Goal: Task Accomplishment & Management: Complete application form

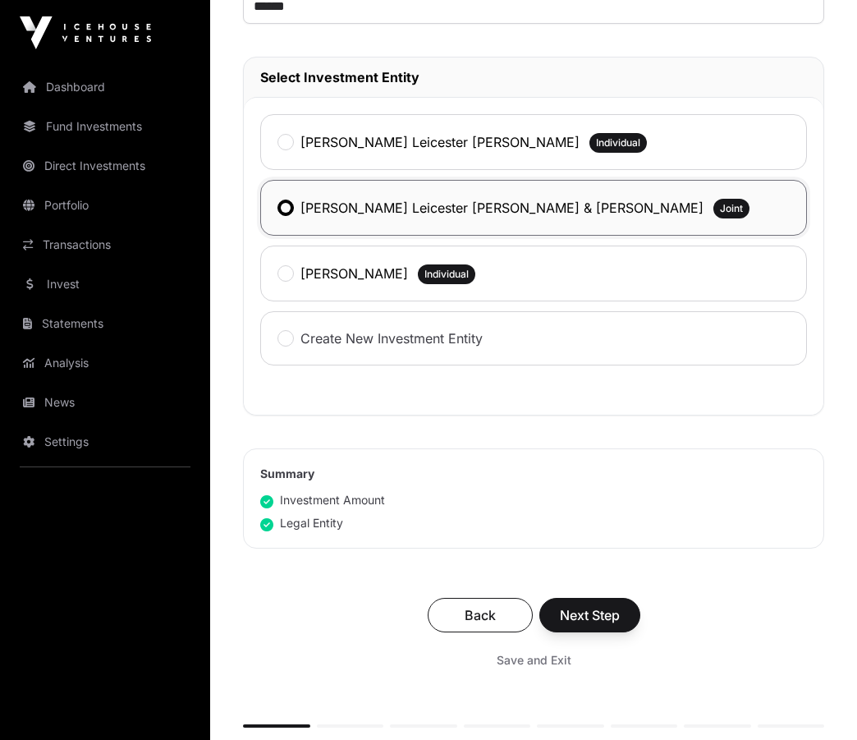
scroll to position [821, 0]
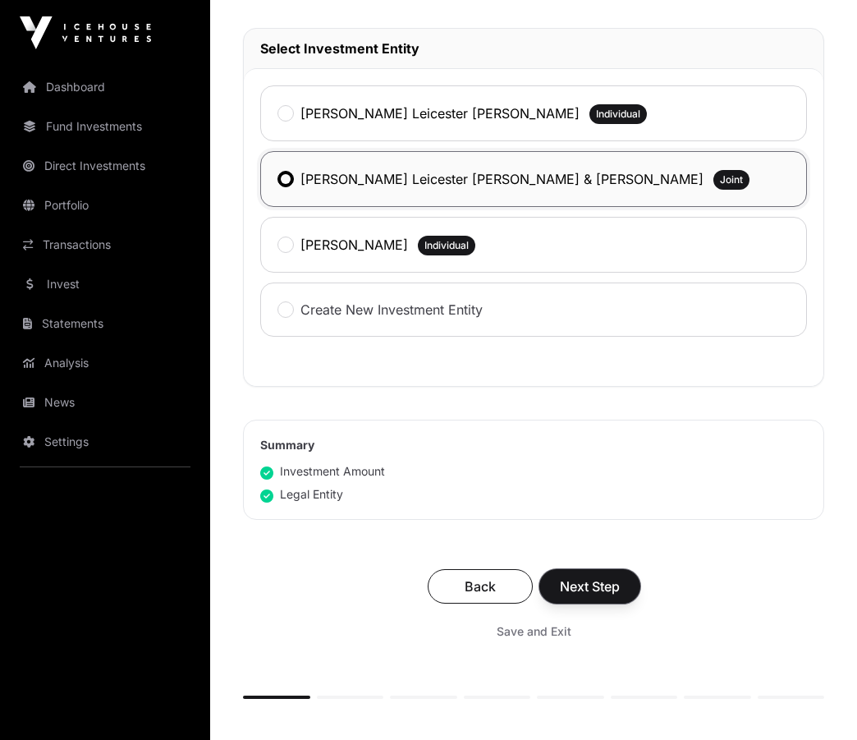
click at [586, 589] on span "Next Step" at bounding box center [590, 586] width 60 height 20
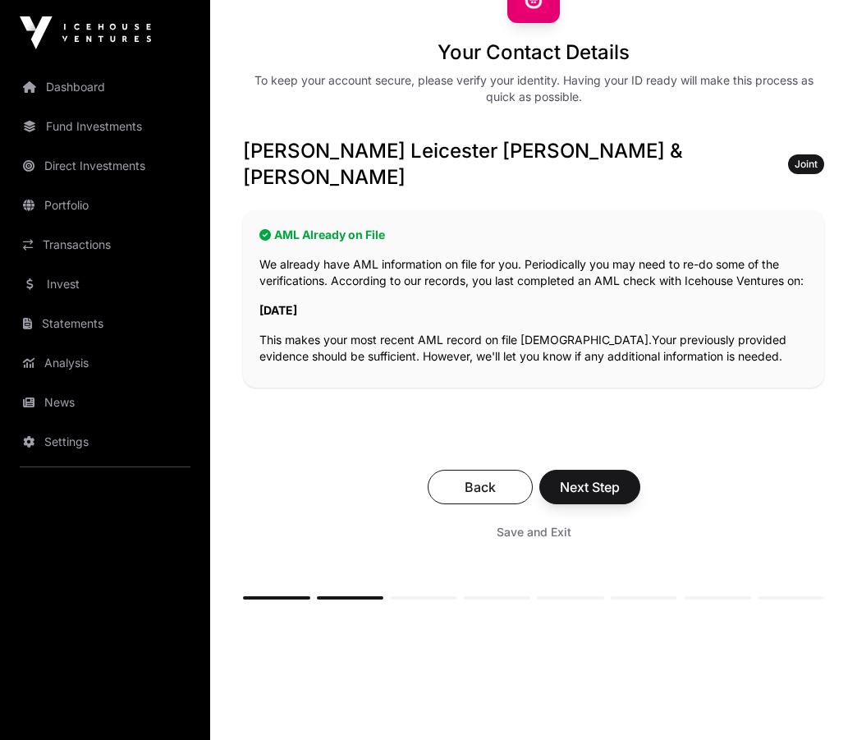
scroll to position [246, 0]
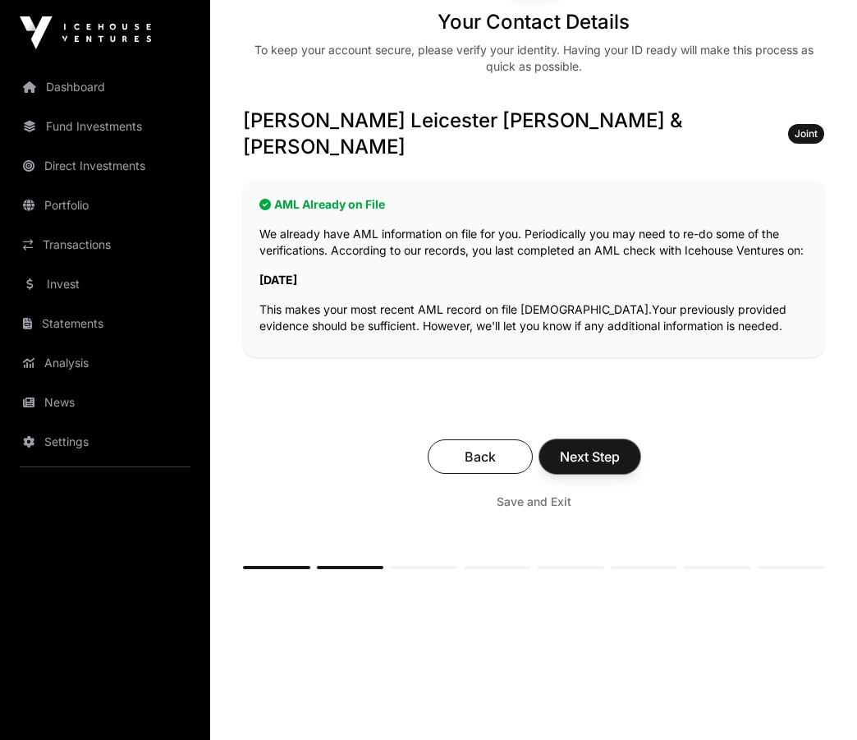
click at [588, 447] on span "Next Step" at bounding box center [590, 457] width 60 height 20
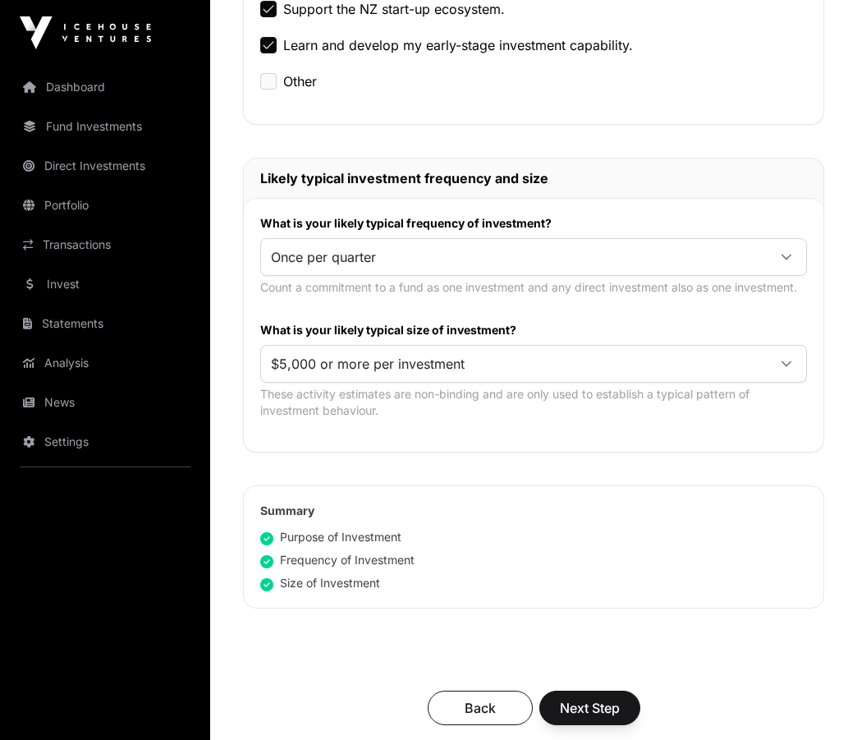
scroll to position [821, 0]
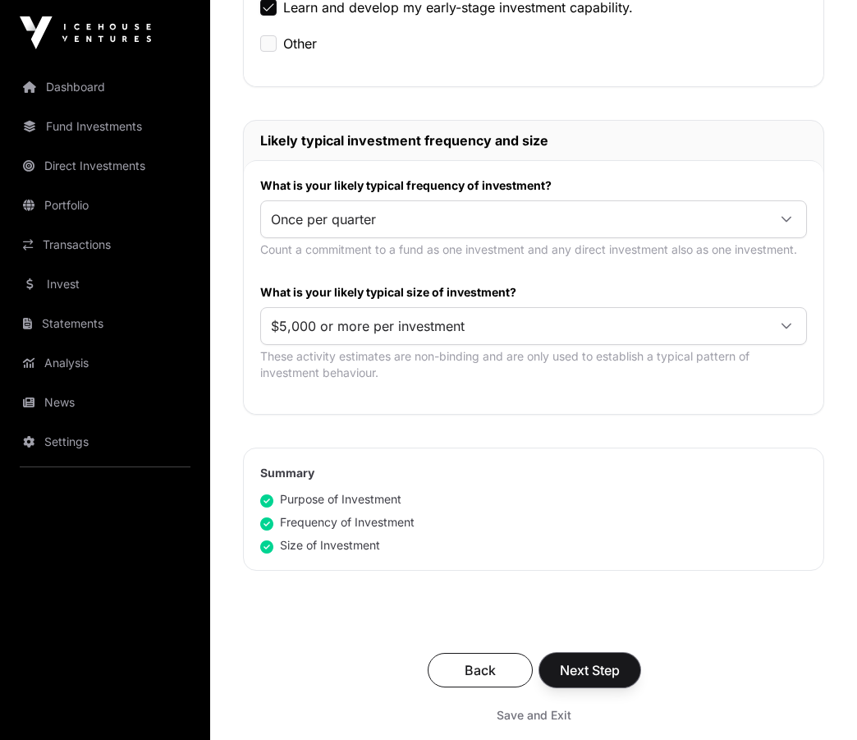
click at [609, 660] on span "Next Step" at bounding box center [590, 670] width 60 height 20
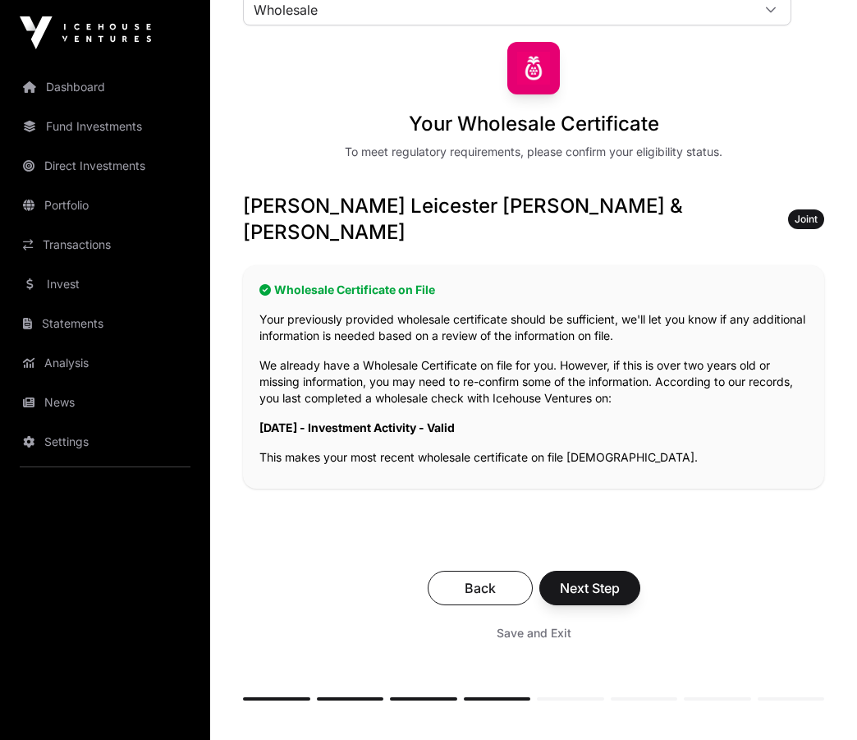
scroll to position [164, 0]
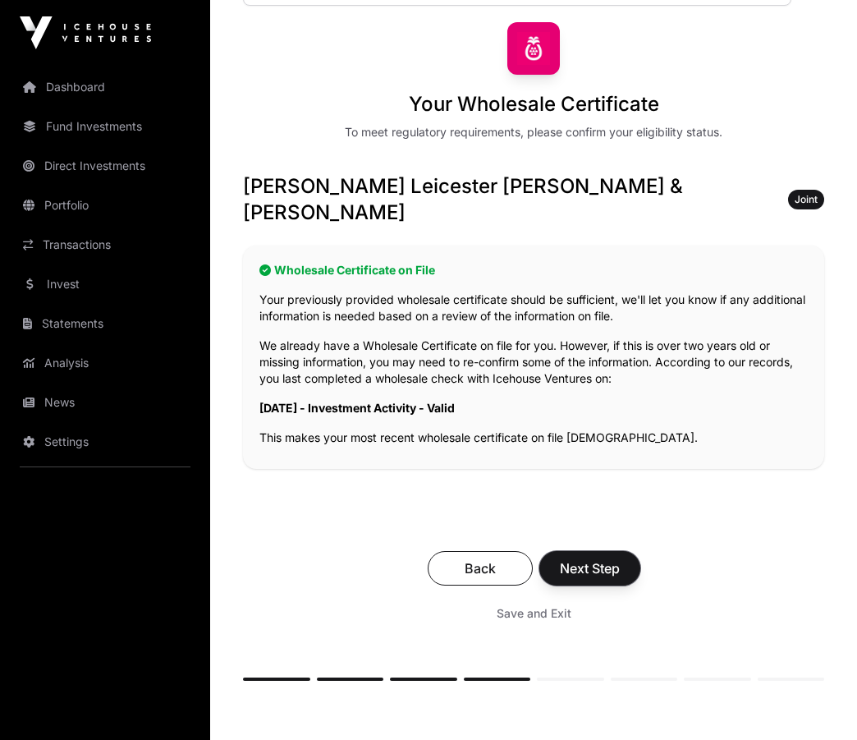
click at [601, 558] on span "Next Step" at bounding box center [590, 568] width 60 height 20
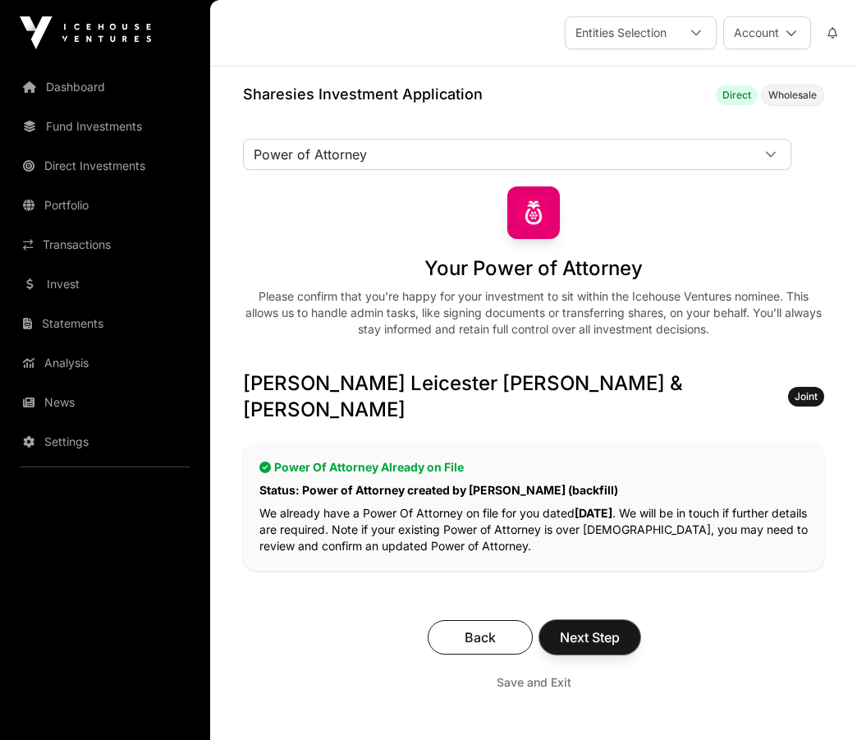
click at [598, 627] on span "Next Step" at bounding box center [590, 637] width 60 height 20
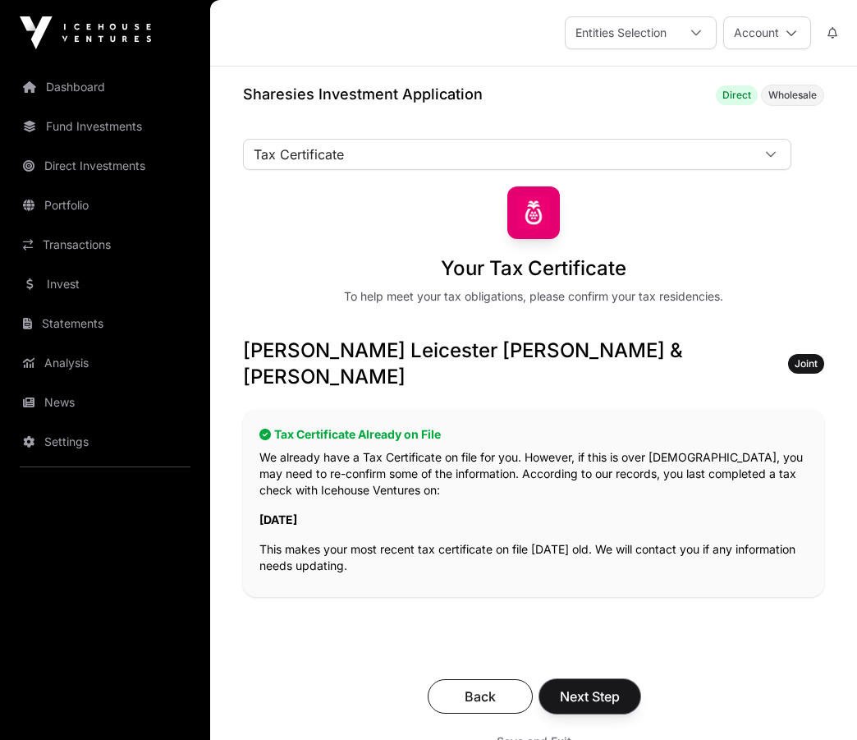
click at [593, 687] on span "Next Step" at bounding box center [590, 697] width 60 height 20
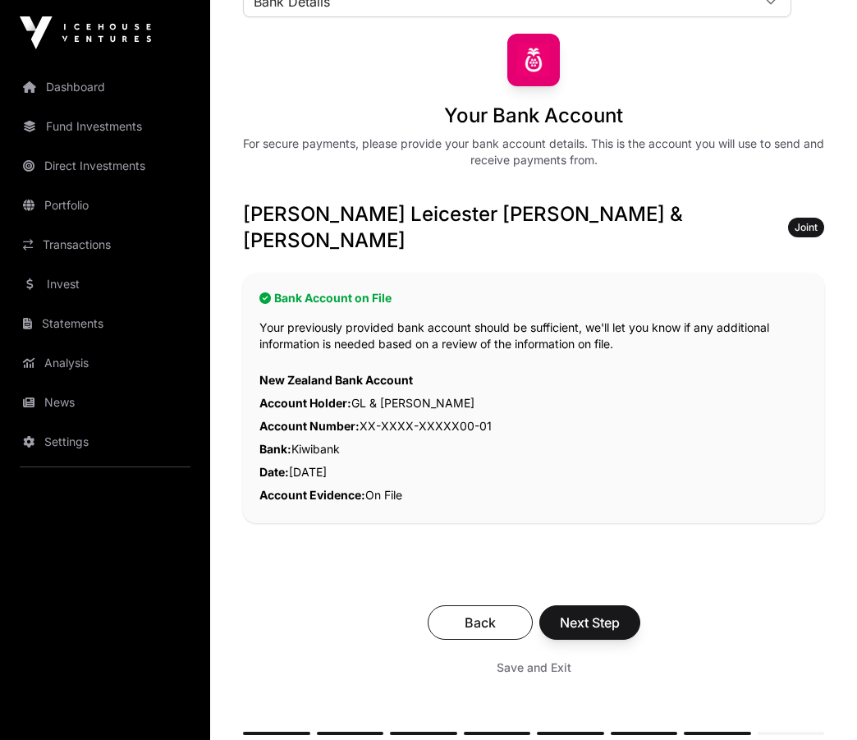
scroll to position [246, 0]
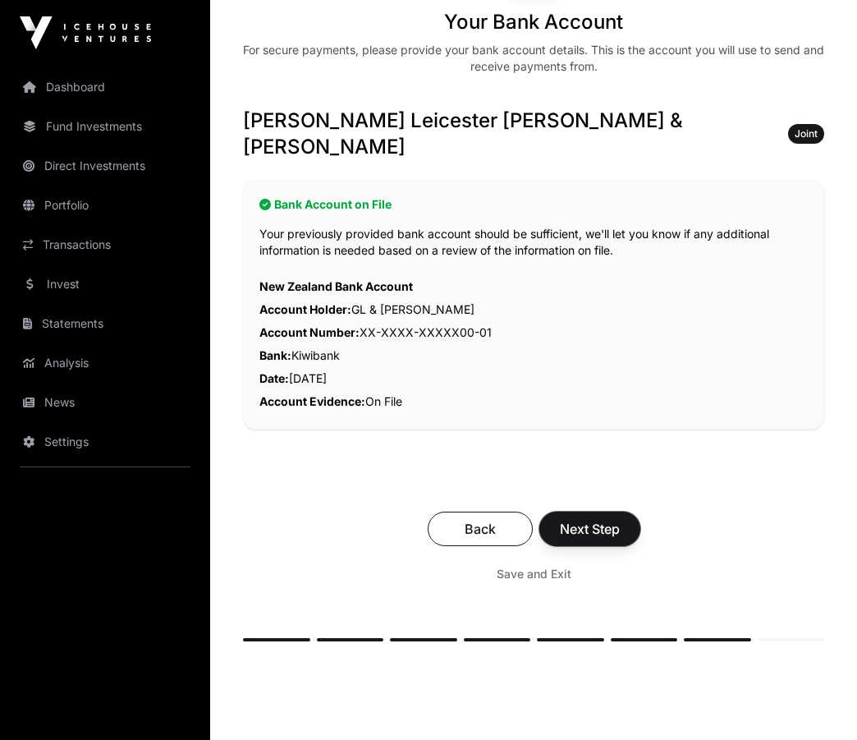
click at [578, 519] on span "Next Step" at bounding box center [590, 529] width 60 height 20
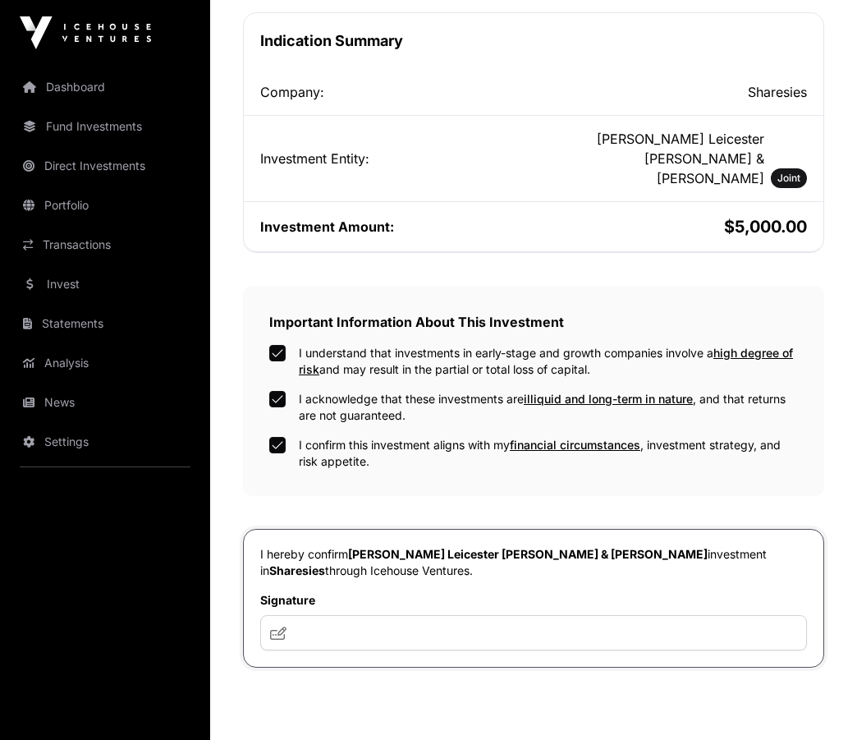
scroll to position [575, 0]
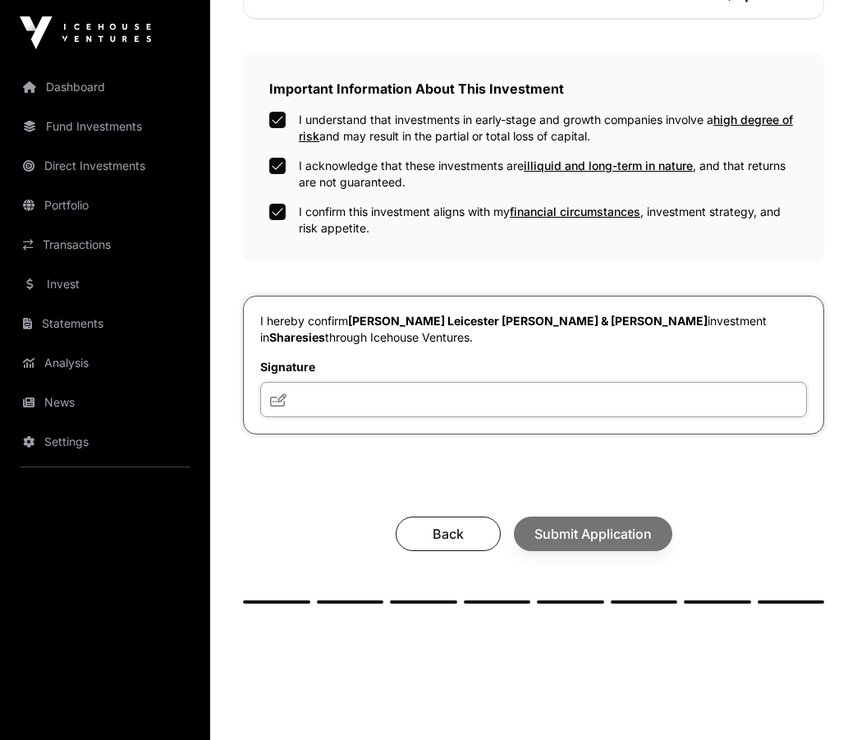
click at [341, 382] on input "text" at bounding box center [533, 399] width 547 height 35
type input "********"
click at [576, 524] on span "Submit Application" at bounding box center [593, 534] width 117 height 20
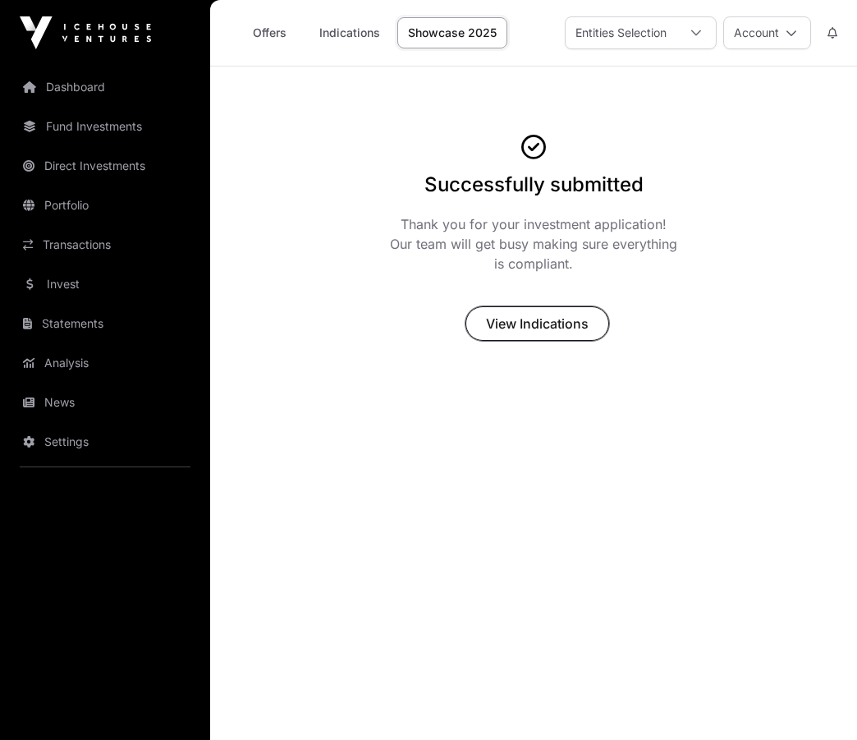
click at [540, 323] on span "View Indications" at bounding box center [537, 324] width 103 height 20
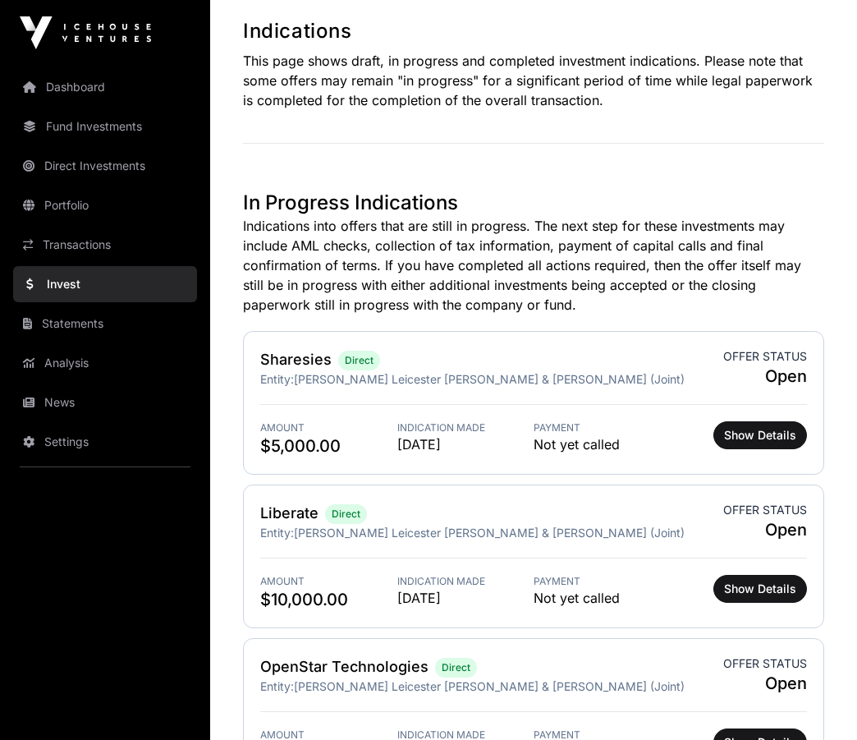
scroll to position [328, 0]
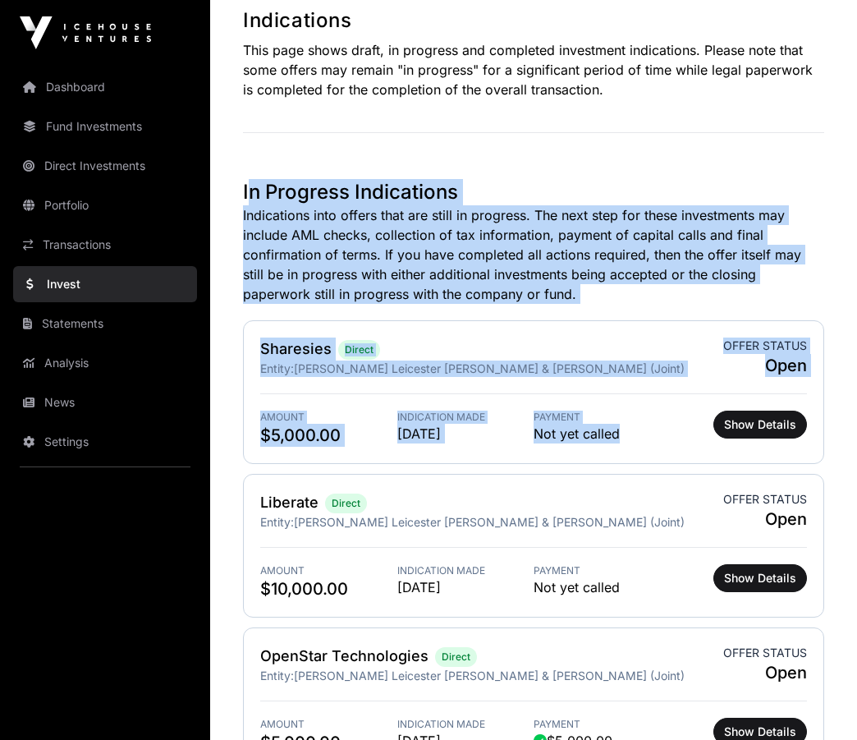
drag, startPoint x: 244, startPoint y: 186, endPoint x: 648, endPoint y: 437, distance: 475.4
click at [648, 437] on div "In Progress Indications Indications into offers that are still in progress. The…" at bounding box center [533, 475] width 581 height 592
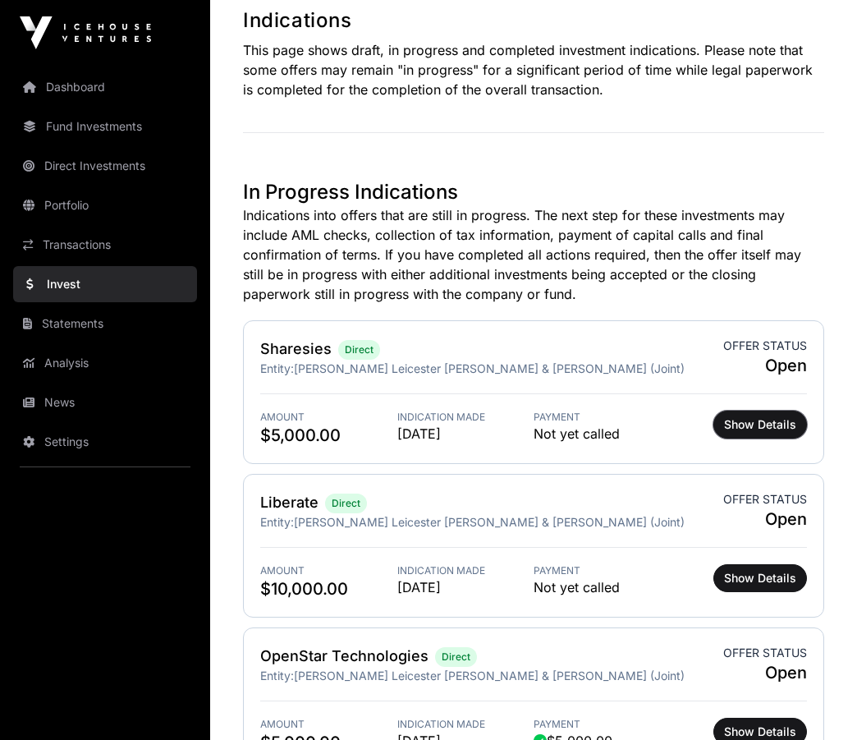
click at [770, 424] on span "Show Details" at bounding box center [760, 424] width 72 height 16
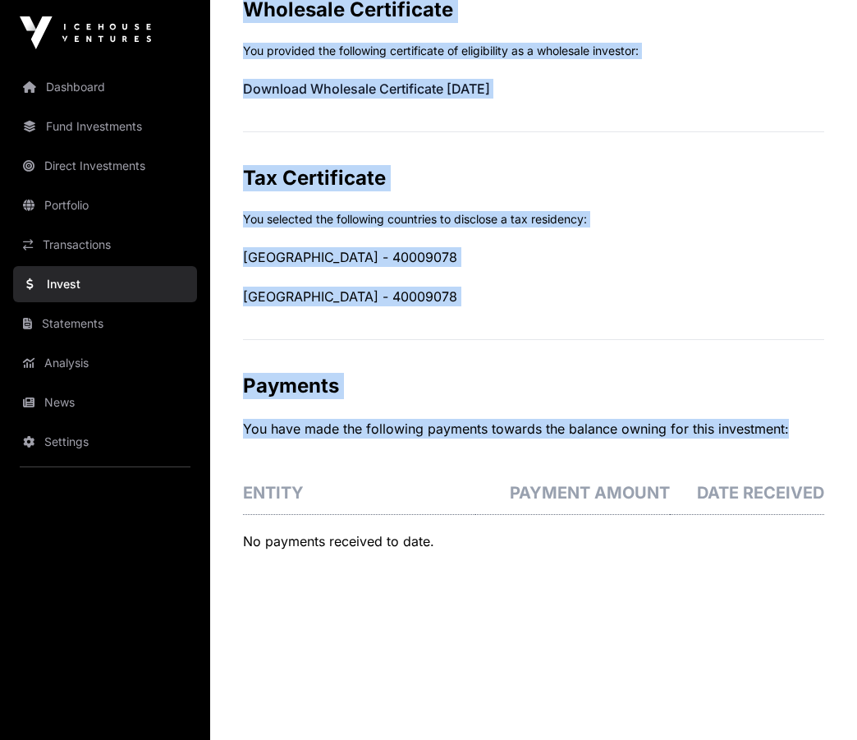
scroll to position [939, 0]
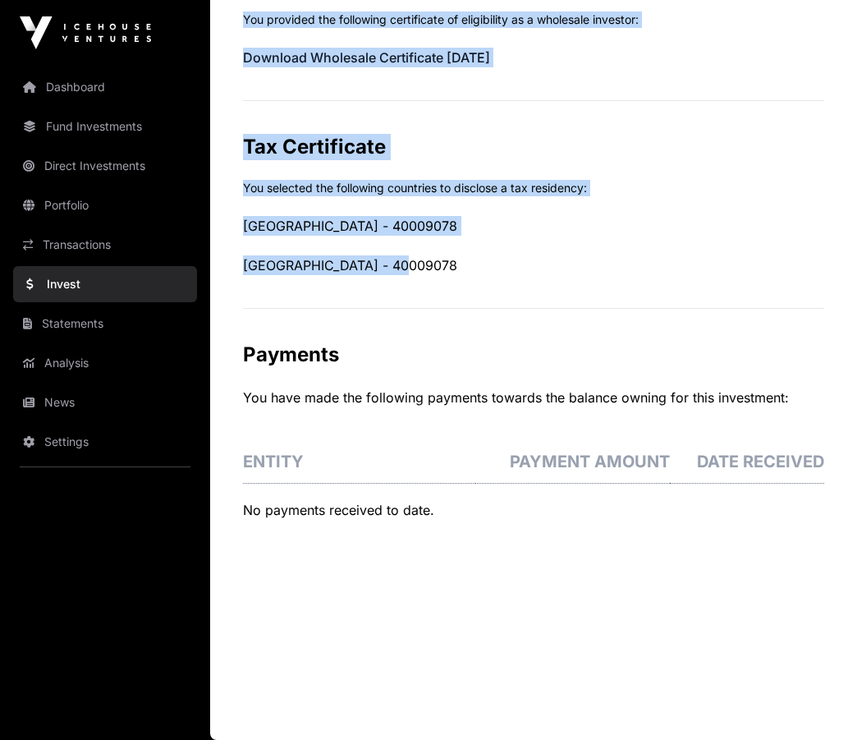
drag, startPoint x: 234, startPoint y: 104, endPoint x: 657, endPoint y: 265, distance: 452.5
copy div "Offer Status: Offer In Progress Note: The offer is still open. To amend your in…"
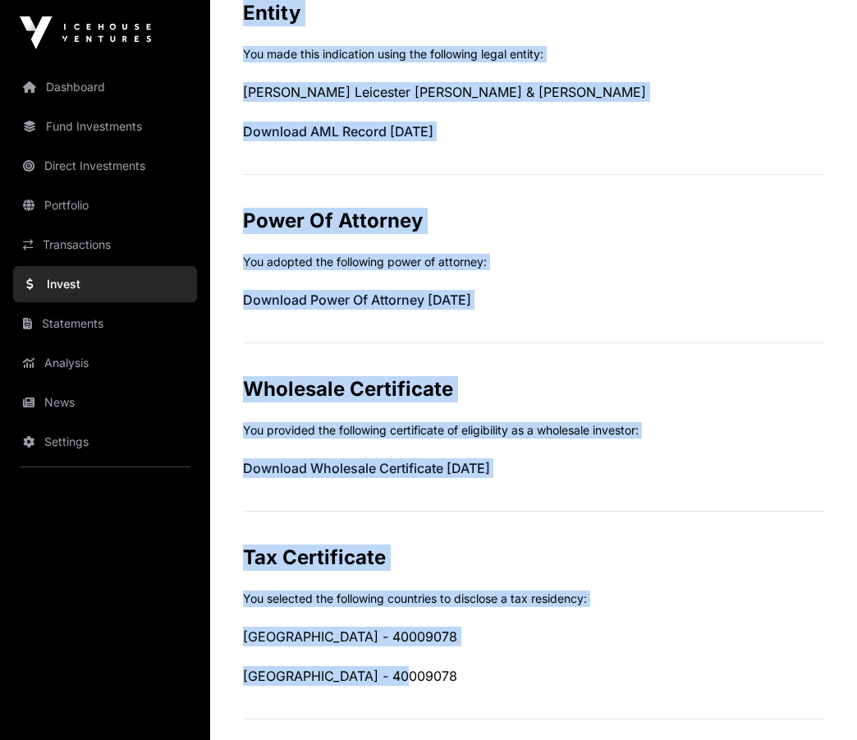
scroll to position [35, 0]
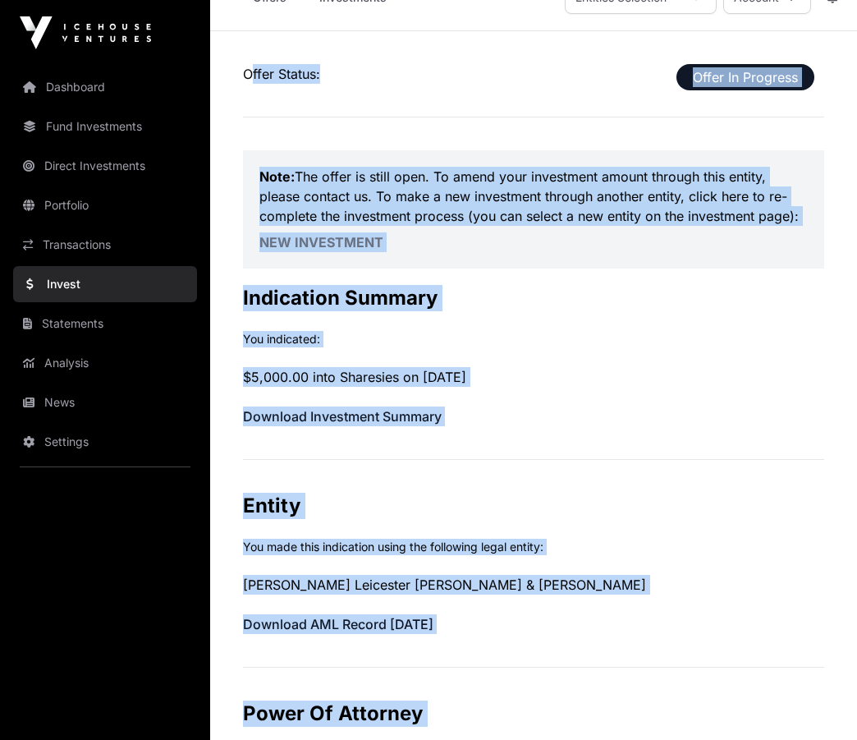
click at [732, 375] on p "$5,000.00 into Sharesies on [DATE]" at bounding box center [533, 377] width 581 height 20
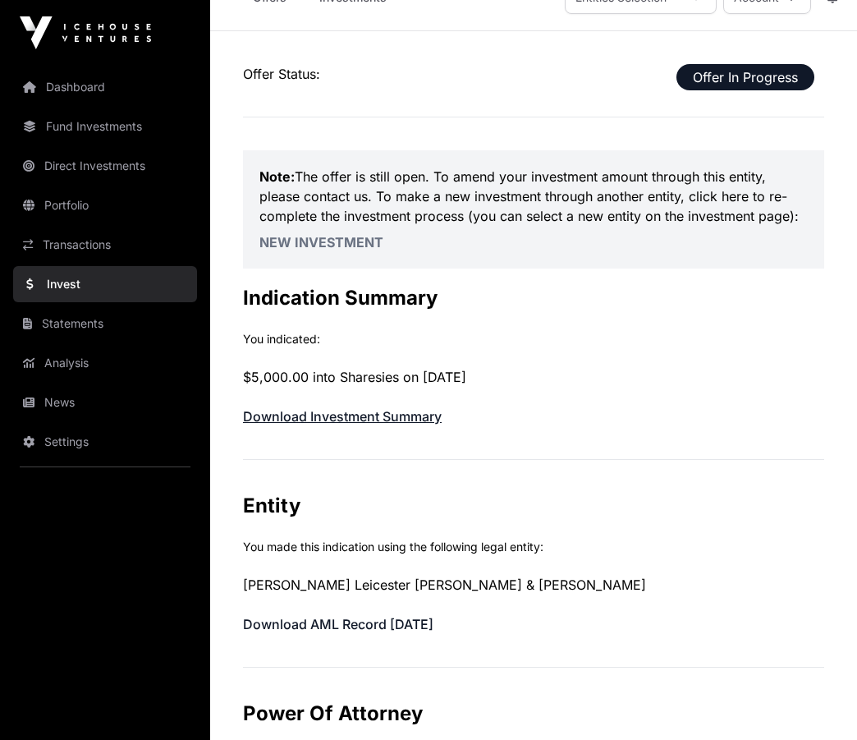
click at [314, 415] on link "Download Investment Summary" at bounding box center [342, 416] width 199 height 16
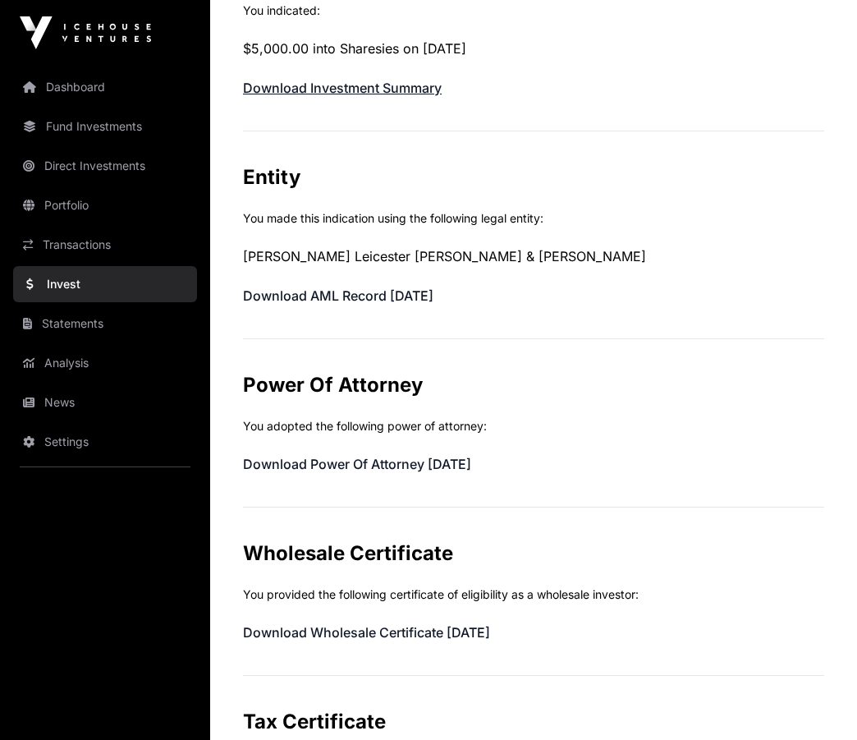
scroll to position [0, 0]
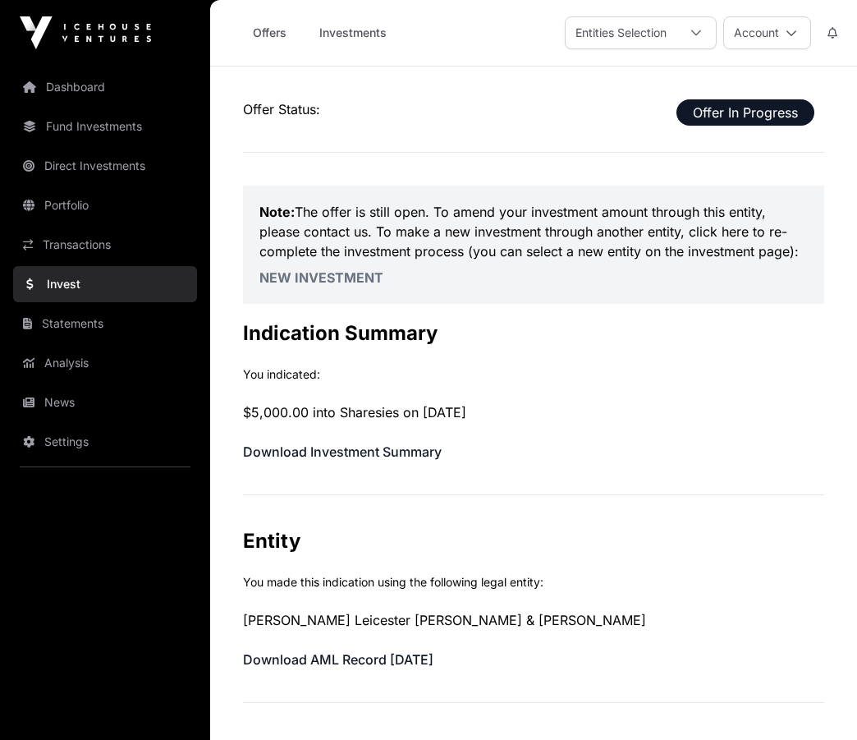
click at [271, 30] on link "Offers" at bounding box center [270, 32] width 66 height 31
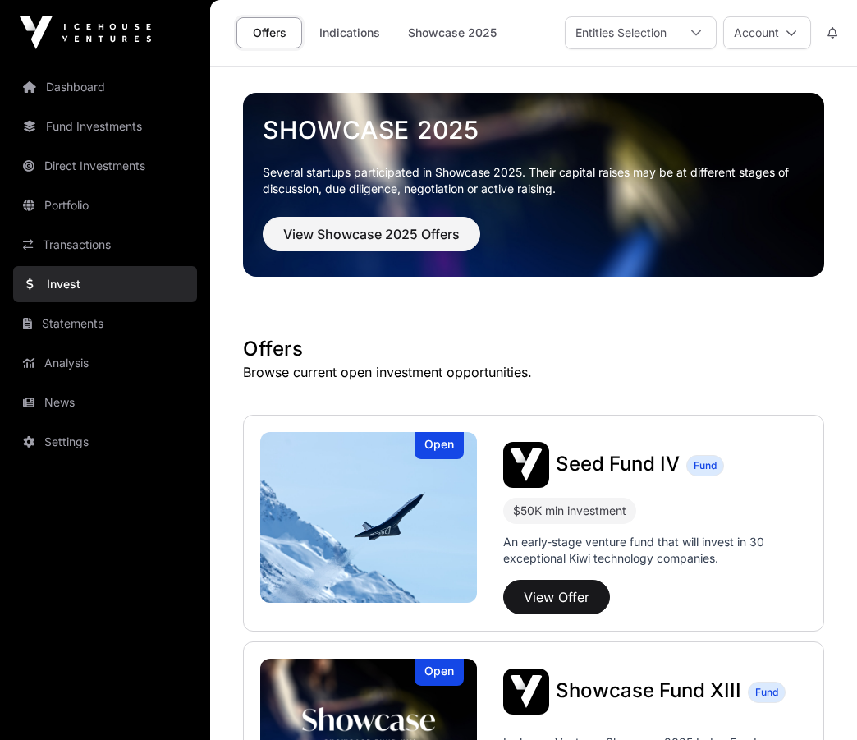
click at [360, 31] on link "Indications" at bounding box center [350, 32] width 82 height 31
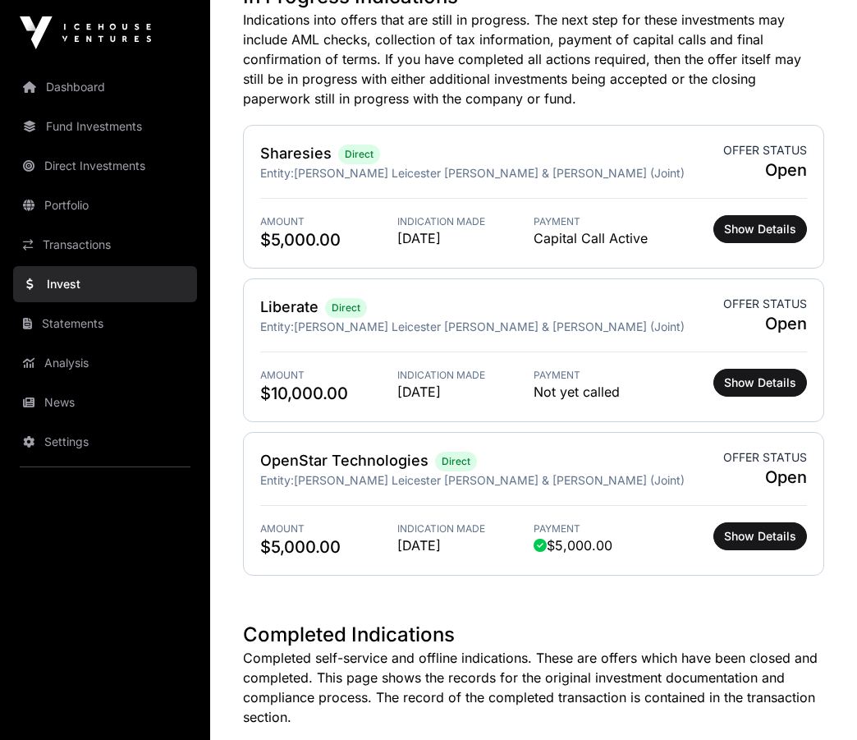
scroll to position [563, 0]
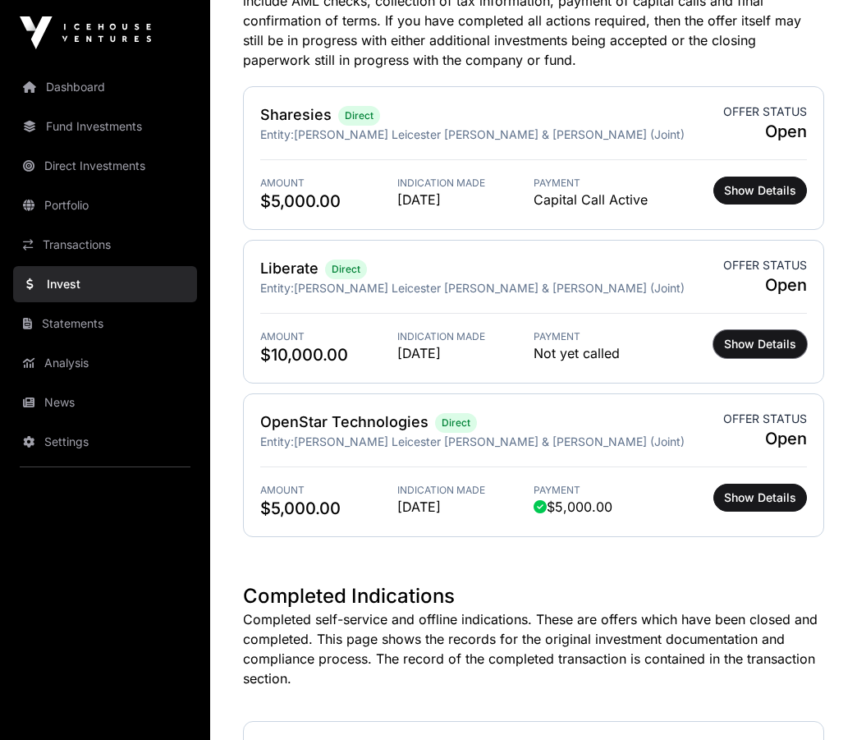
click at [765, 342] on span "Show Details" at bounding box center [760, 344] width 72 height 16
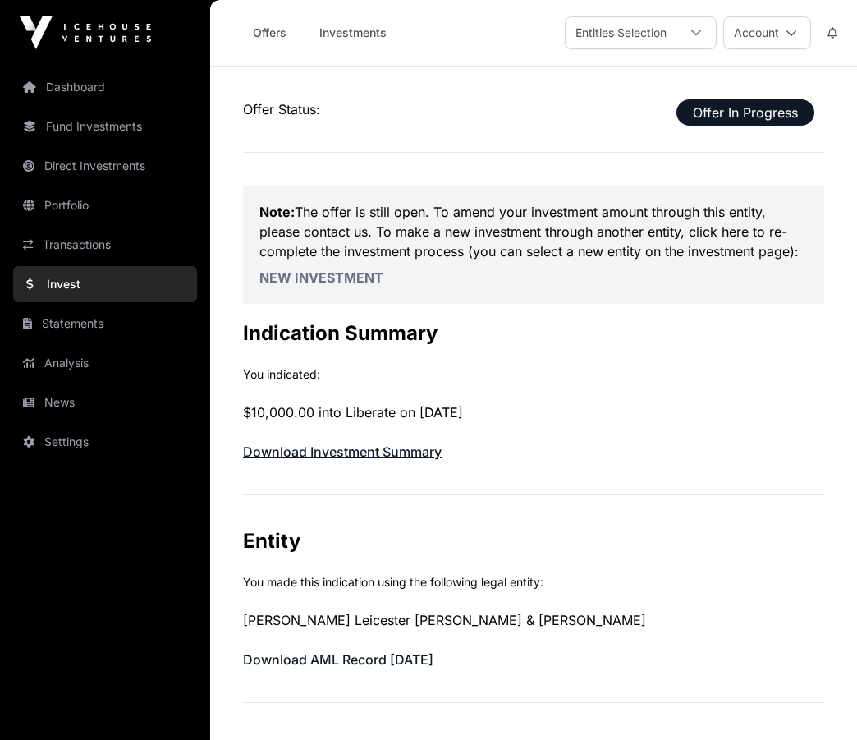
click at [342, 447] on link "Download Investment Summary" at bounding box center [342, 451] width 199 height 16
click at [269, 29] on link "Offers" at bounding box center [270, 32] width 66 height 31
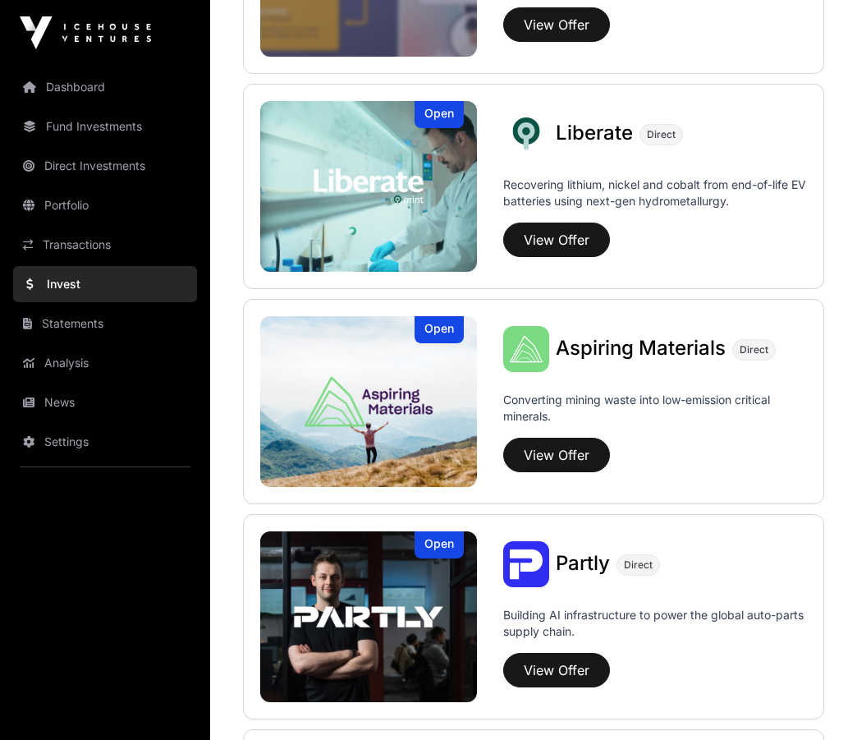
scroll to position [1232, 0]
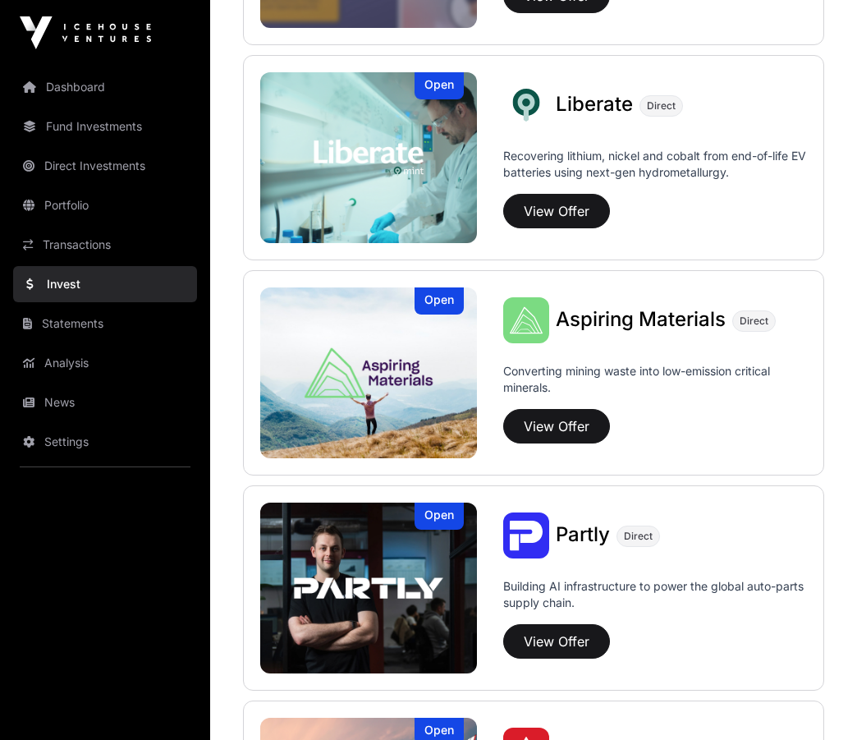
click at [91, 85] on link "Dashboard" at bounding box center [105, 87] width 184 height 36
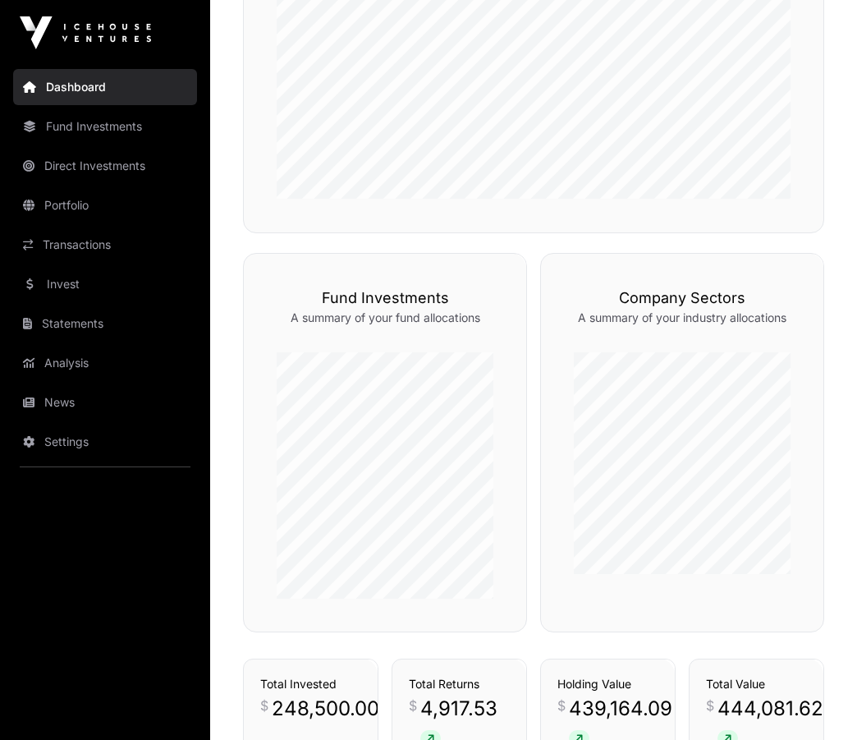
scroll to position [985, 0]
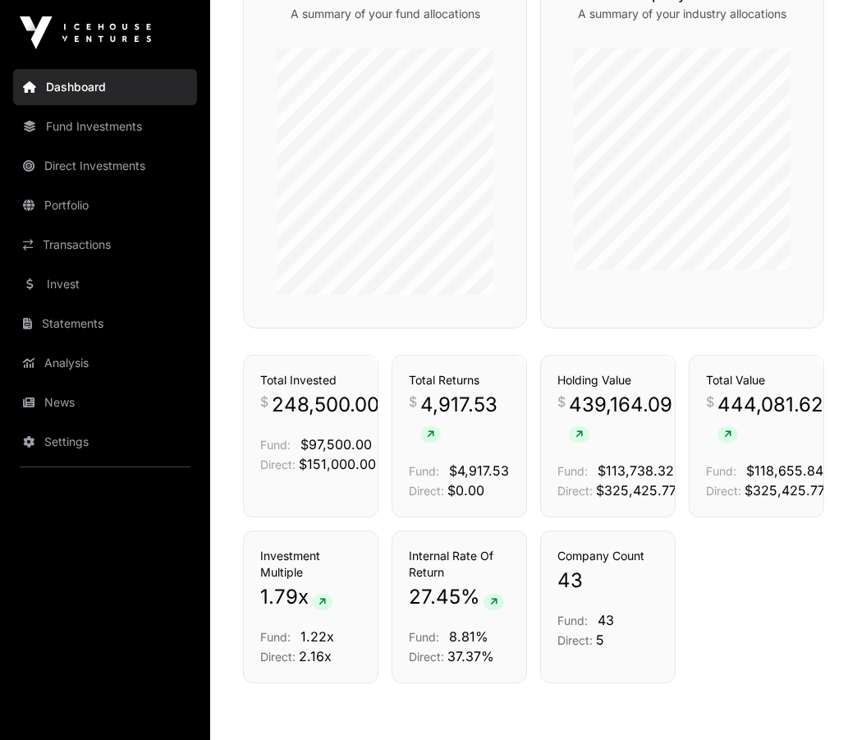
click at [80, 163] on link "Direct Investments" at bounding box center [105, 166] width 184 height 36
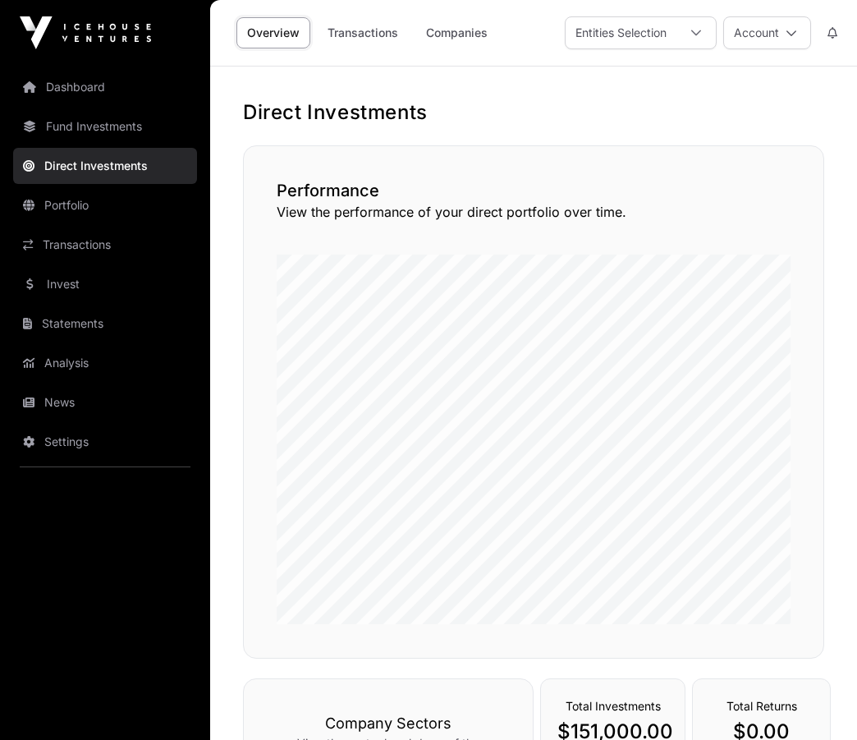
click at [463, 33] on link "Companies" at bounding box center [457, 32] width 83 height 31
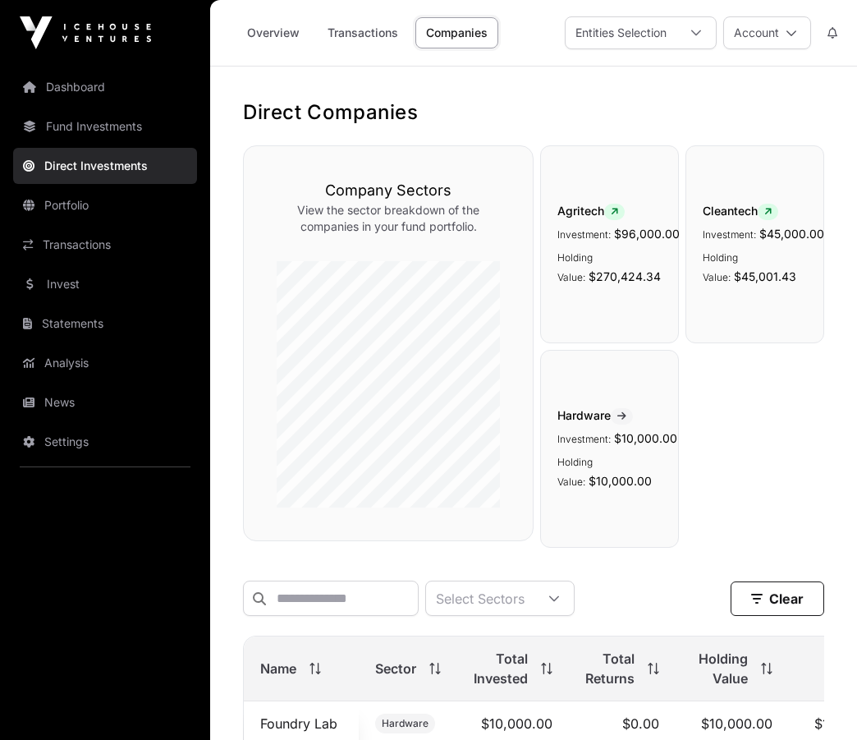
click at [273, 31] on link "Overview" at bounding box center [274, 32] width 74 height 31
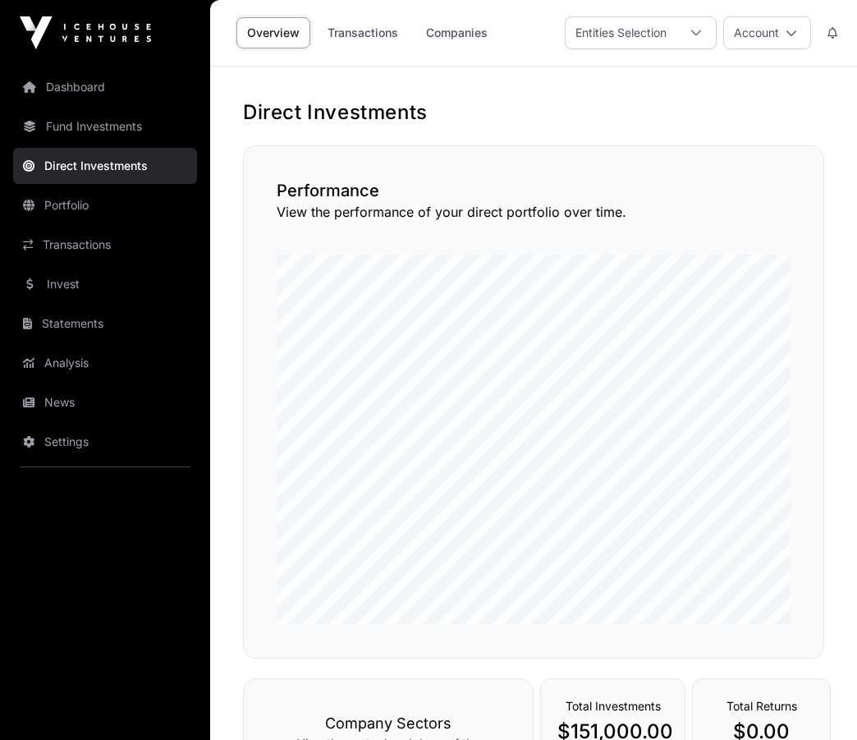
click at [465, 30] on link "Companies" at bounding box center [457, 32] width 83 height 31
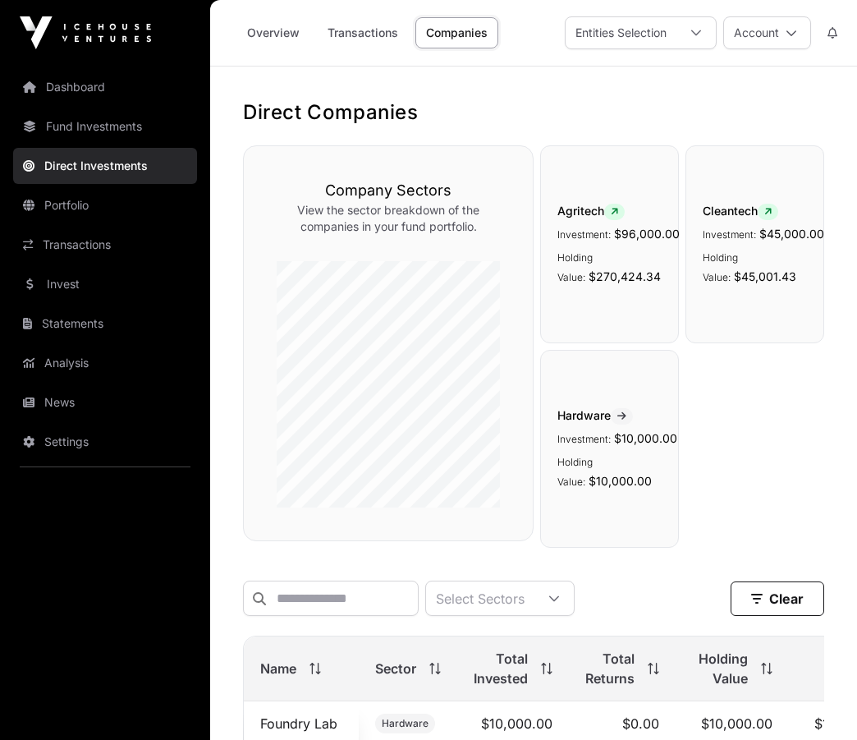
click at [353, 35] on link "Transactions" at bounding box center [363, 32] width 92 height 31
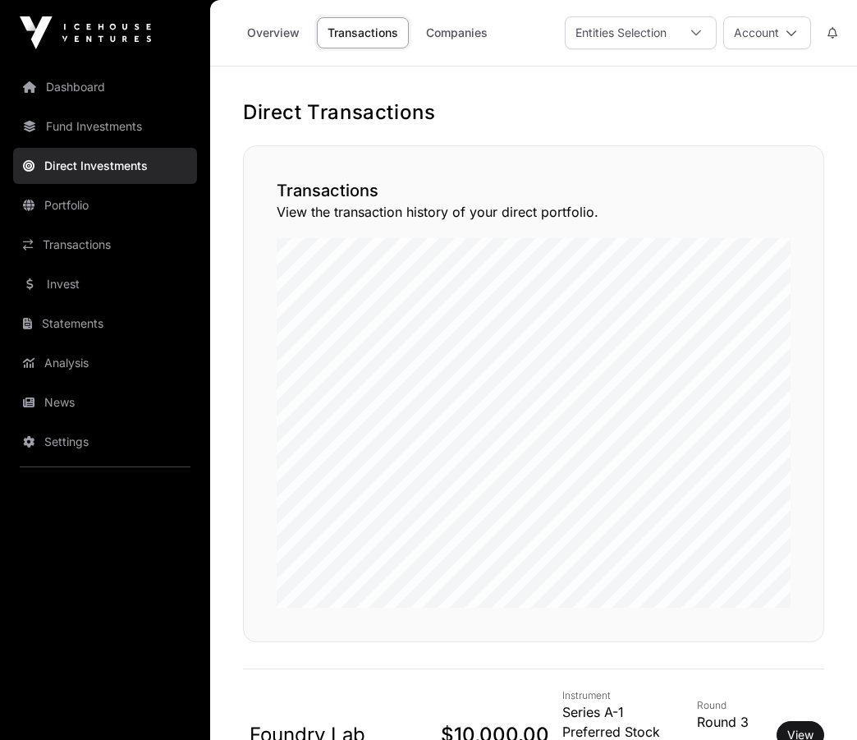
click at [67, 83] on link "Dashboard" at bounding box center [105, 87] width 184 height 36
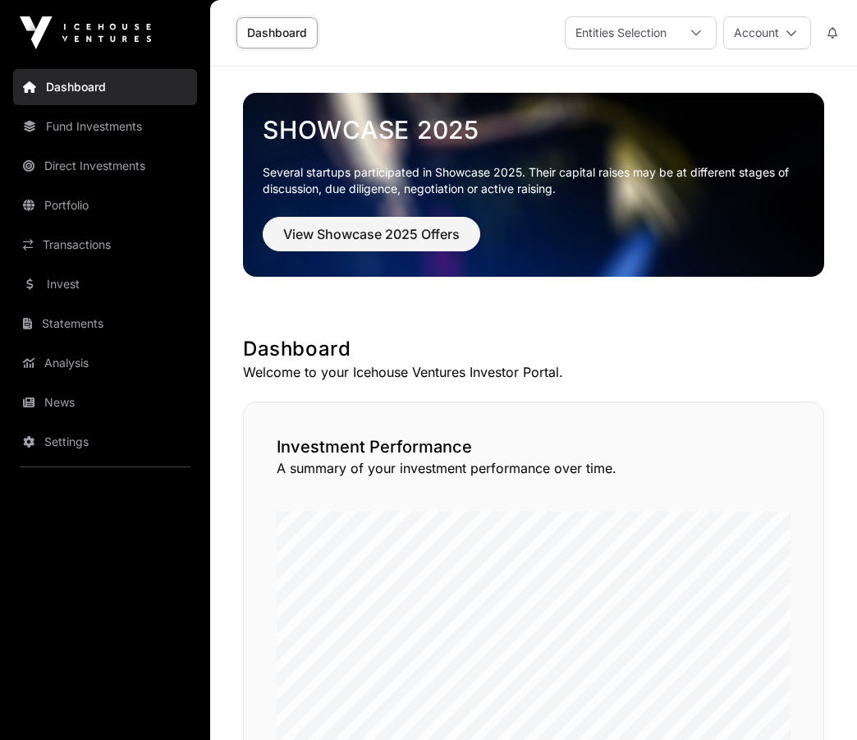
click at [92, 165] on link "Direct Investments" at bounding box center [105, 166] width 184 height 36
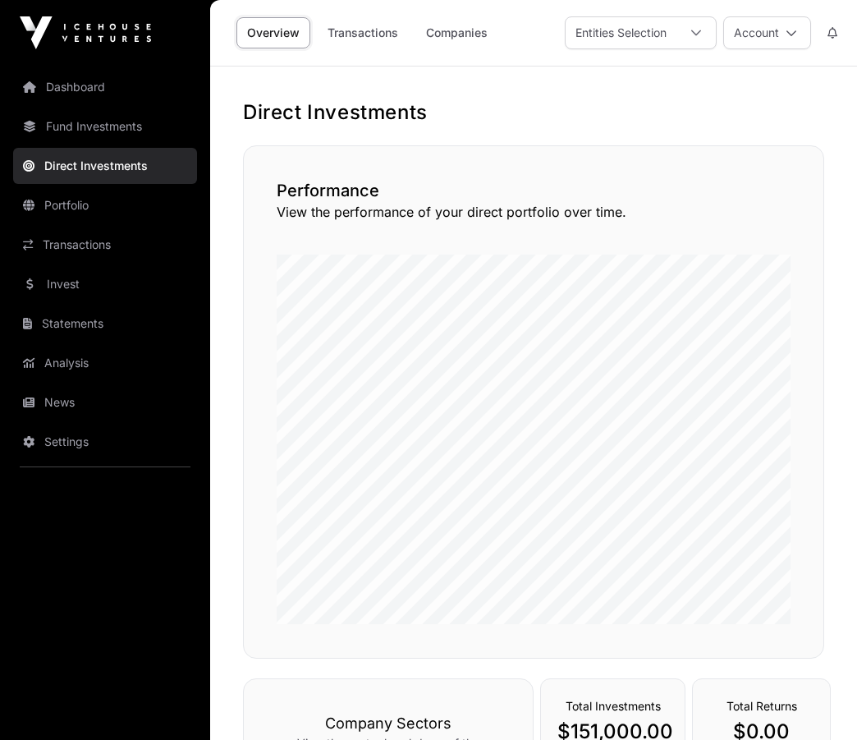
click at [695, 31] on icon at bounding box center [696, 32] width 11 height 11
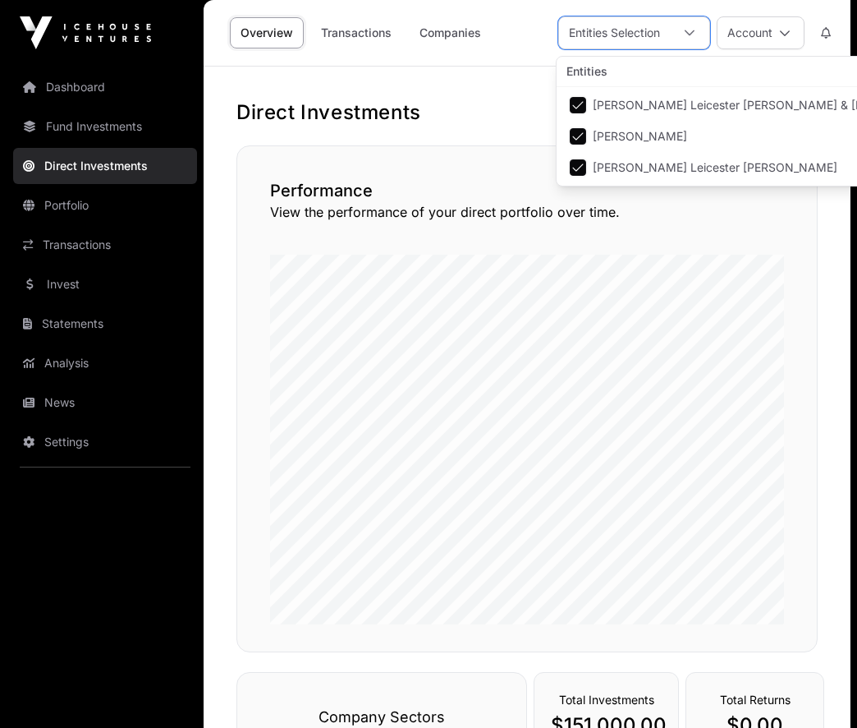
scroll to position [17, 11]
click at [695, 31] on icon at bounding box center [689, 32] width 11 height 11
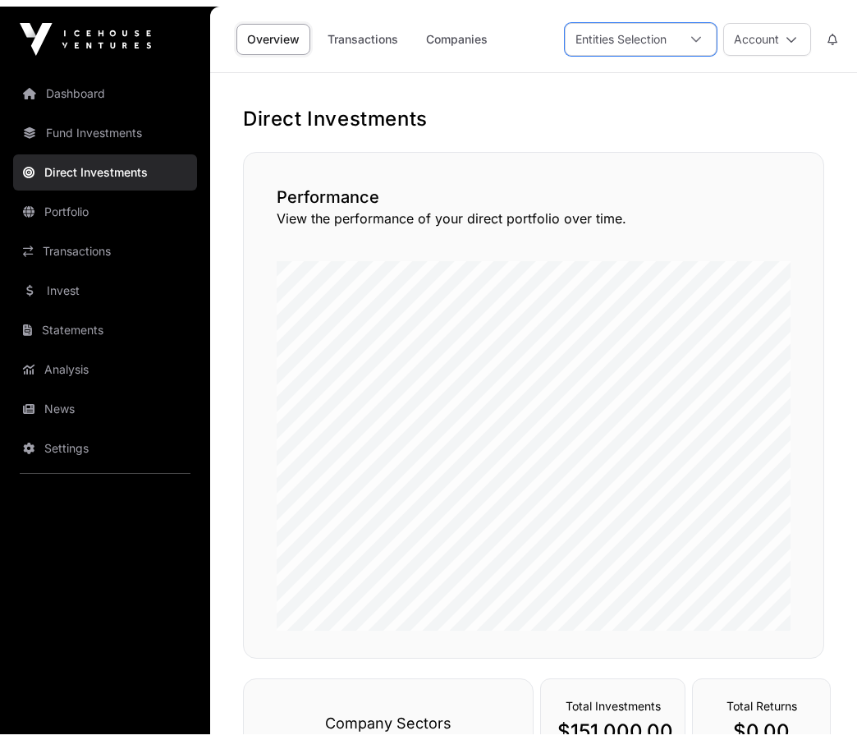
scroll to position [0, 0]
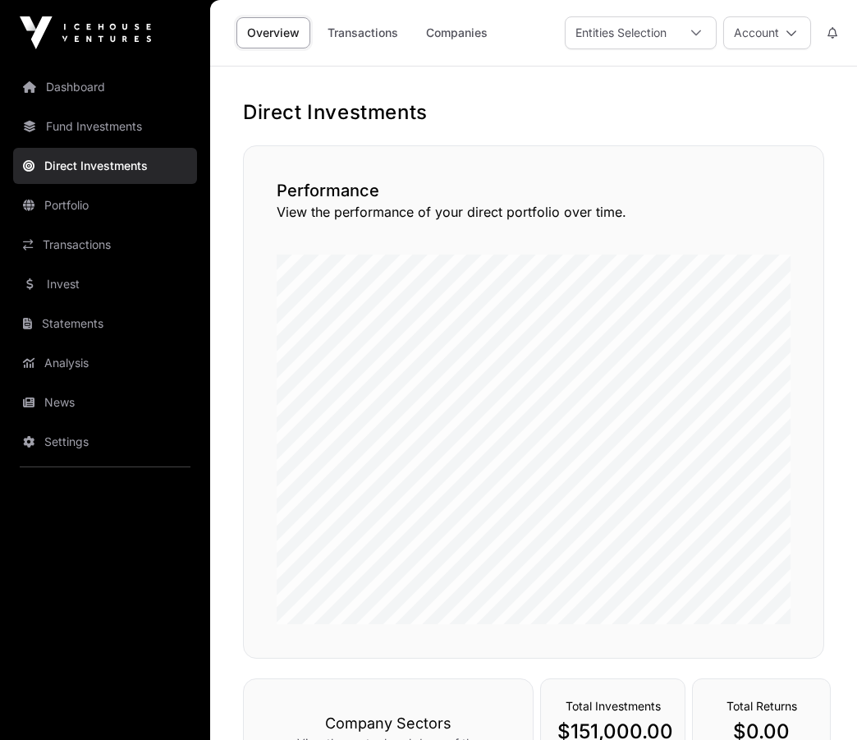
click at [468, 31] on link "Companies" at bounding box center [457, 32] width 83 height 31
